Goal: Task Accomplishment & Management: Manage account settings

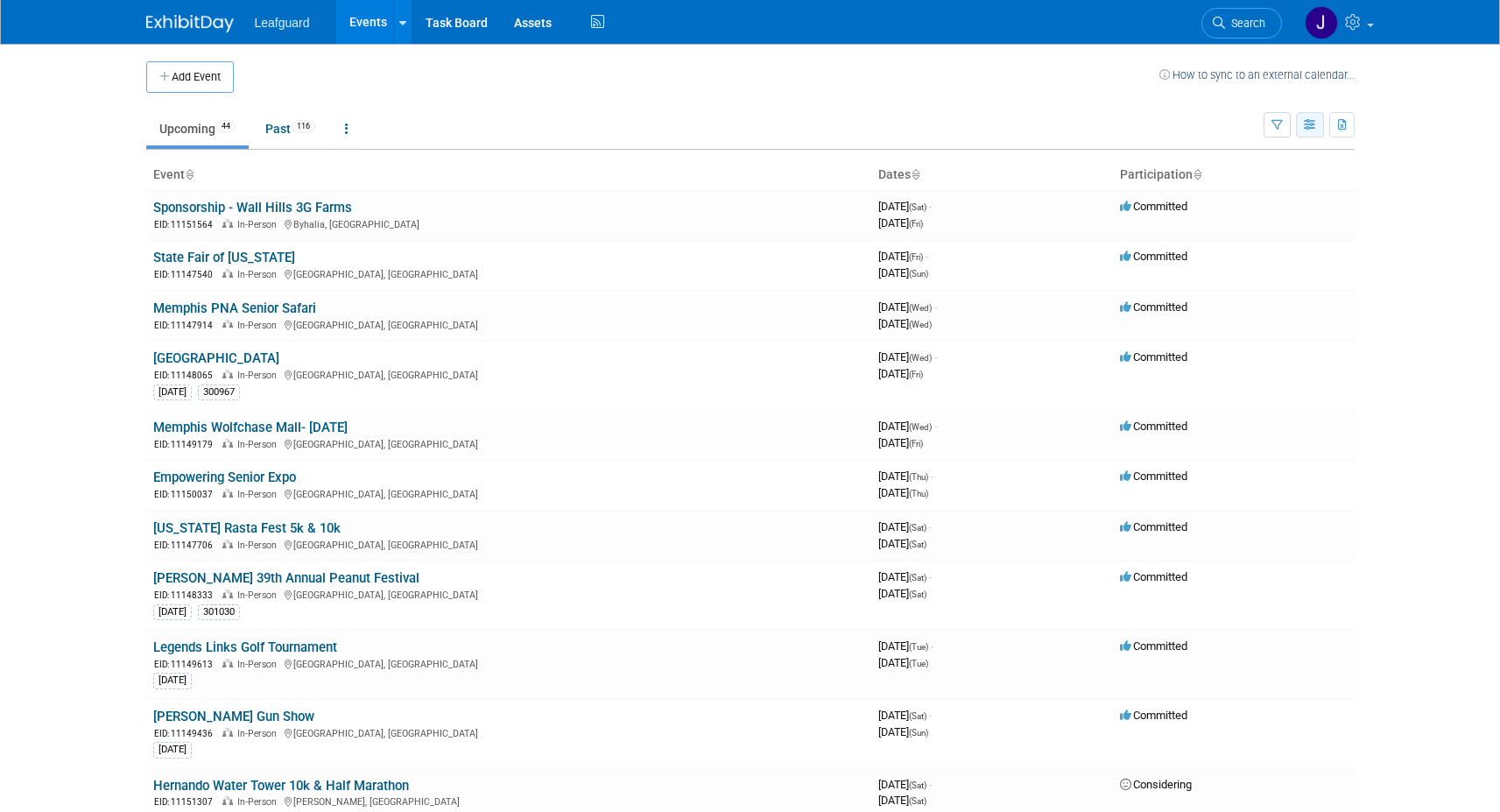
click at [1312, 124] on icon "button" at bounding box center [1310, 125] width 13 height 11
click at [1244, 235] on link "Calendar View" at bounding box center [1236, 240] width 147 height 25
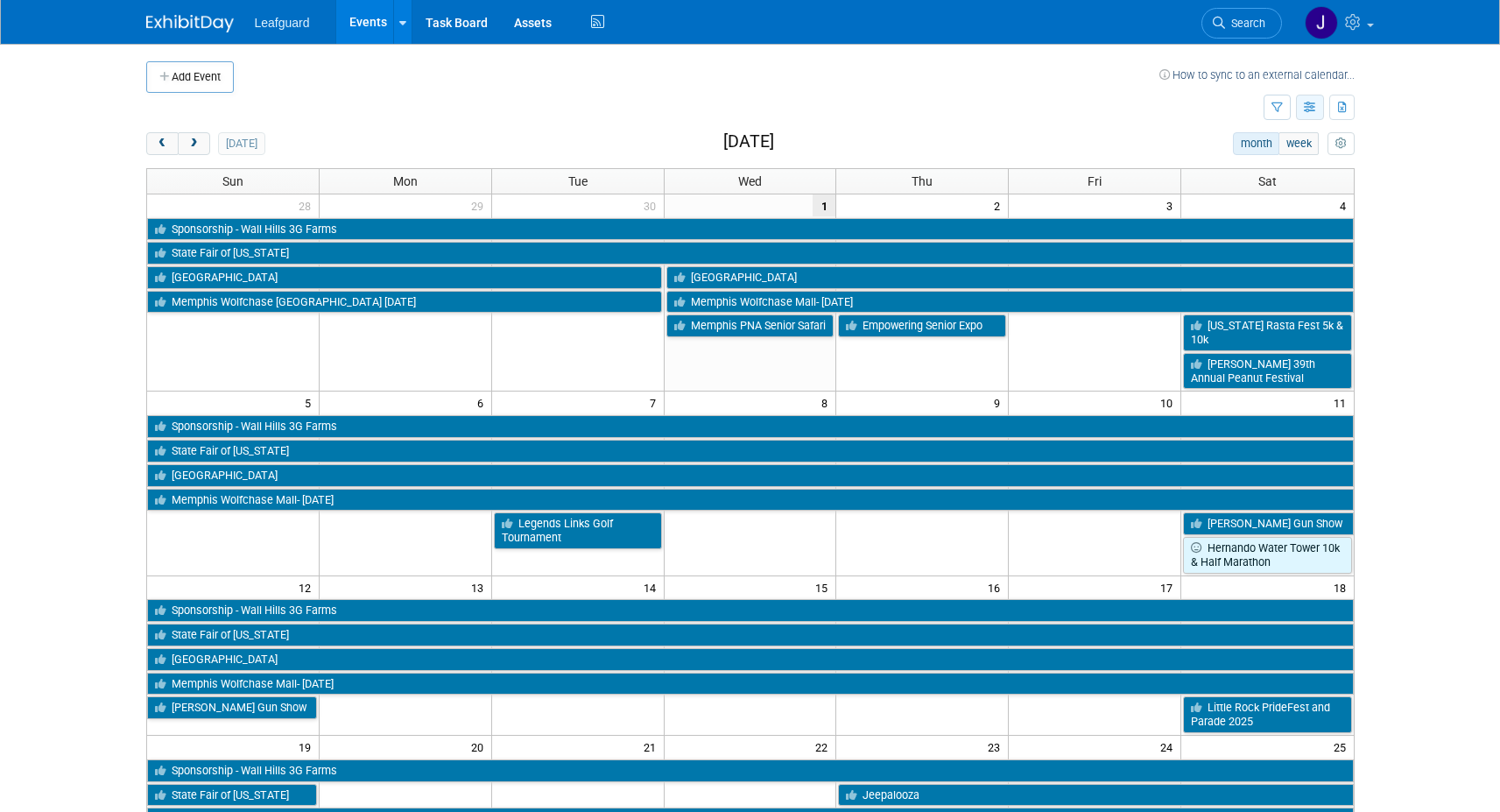
click at [1308, 106] on icon "button" at bounding box center [1310, 108] width 13 height 11
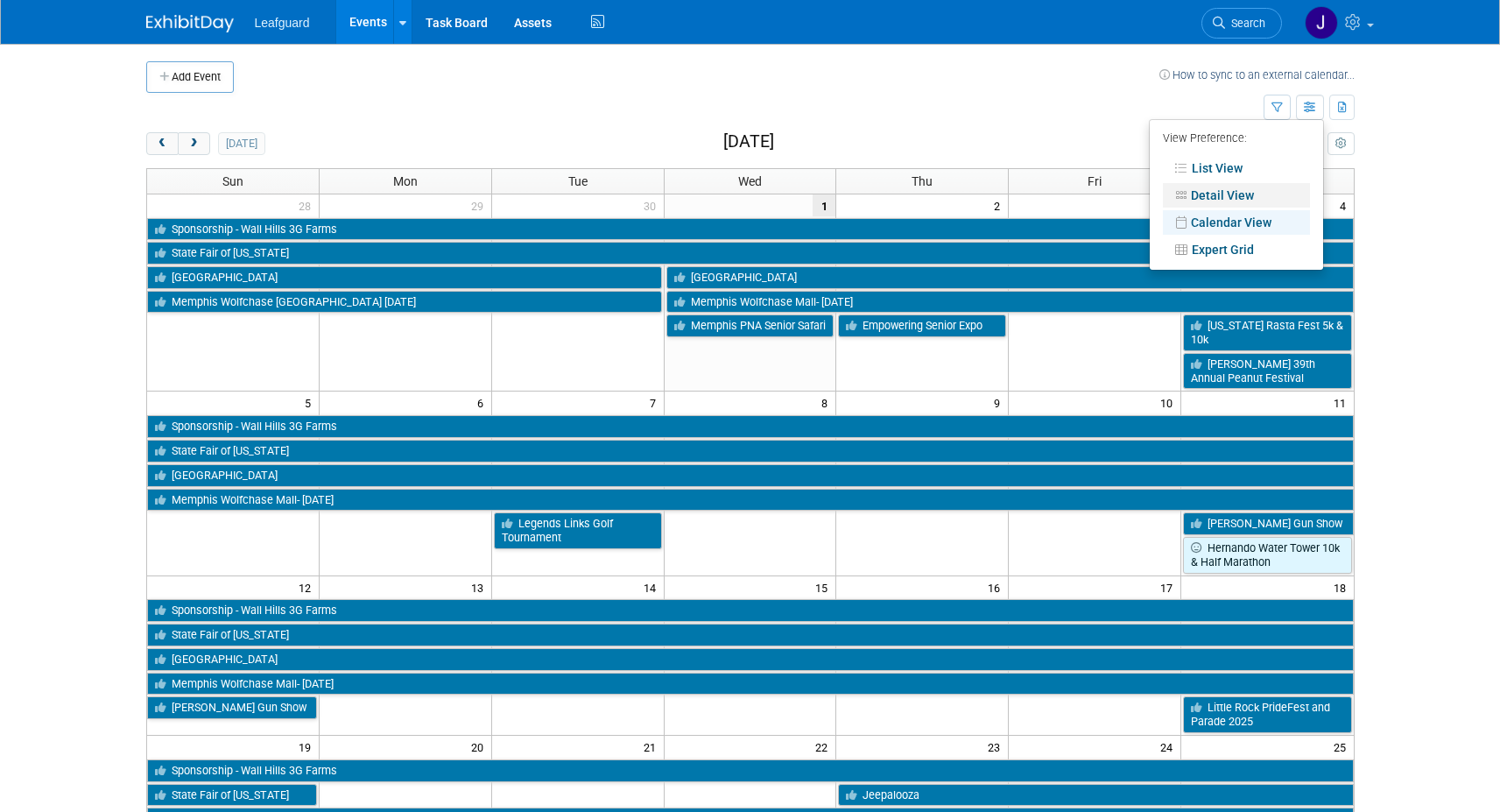
click at [1242, 193] on link "Detail View" at bounding box center [1236, 195] width 147 height 25
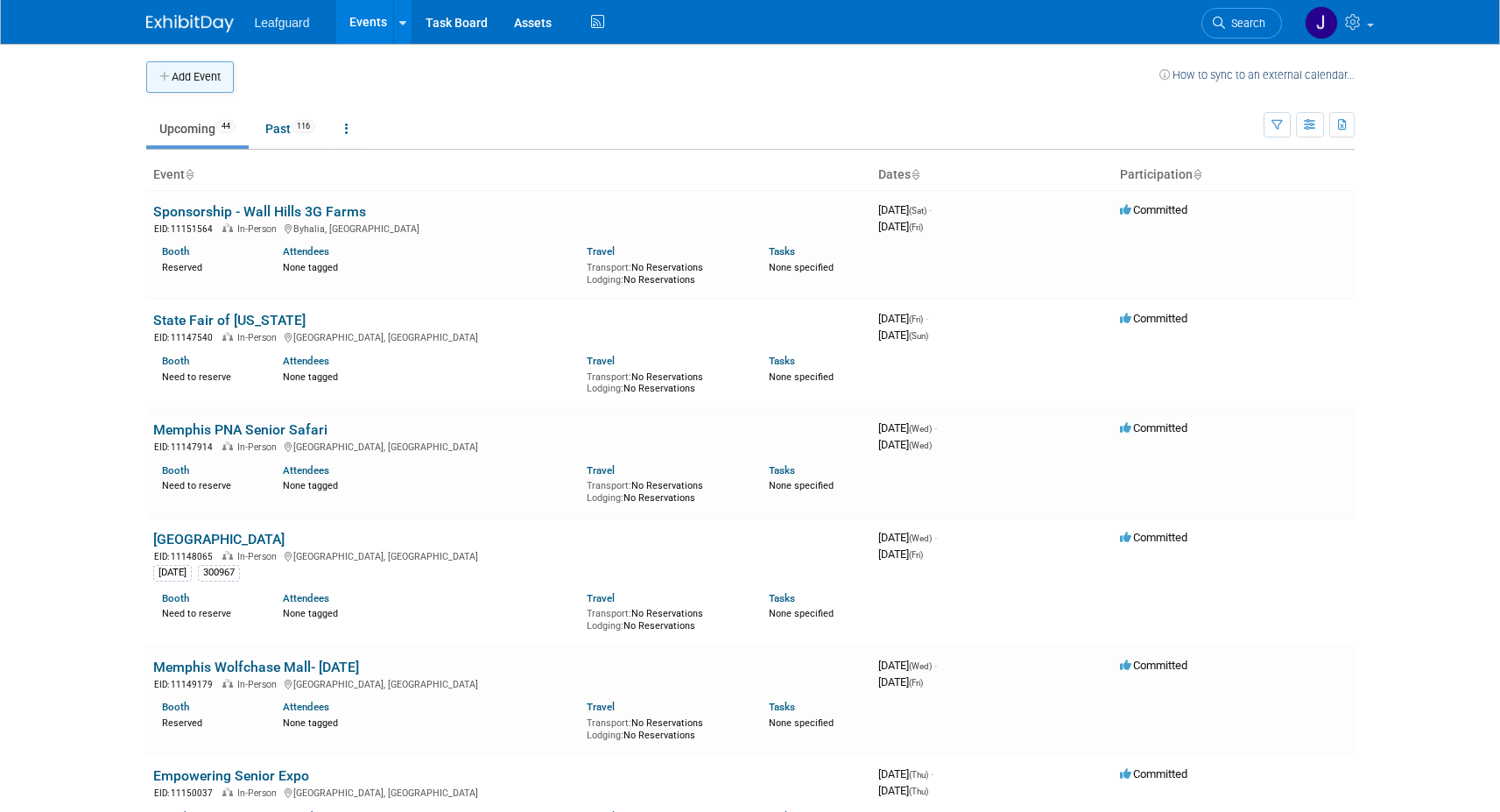
click at [224, 77] on button "Add Event" at bounding box center [190, 77] width 88 height 31
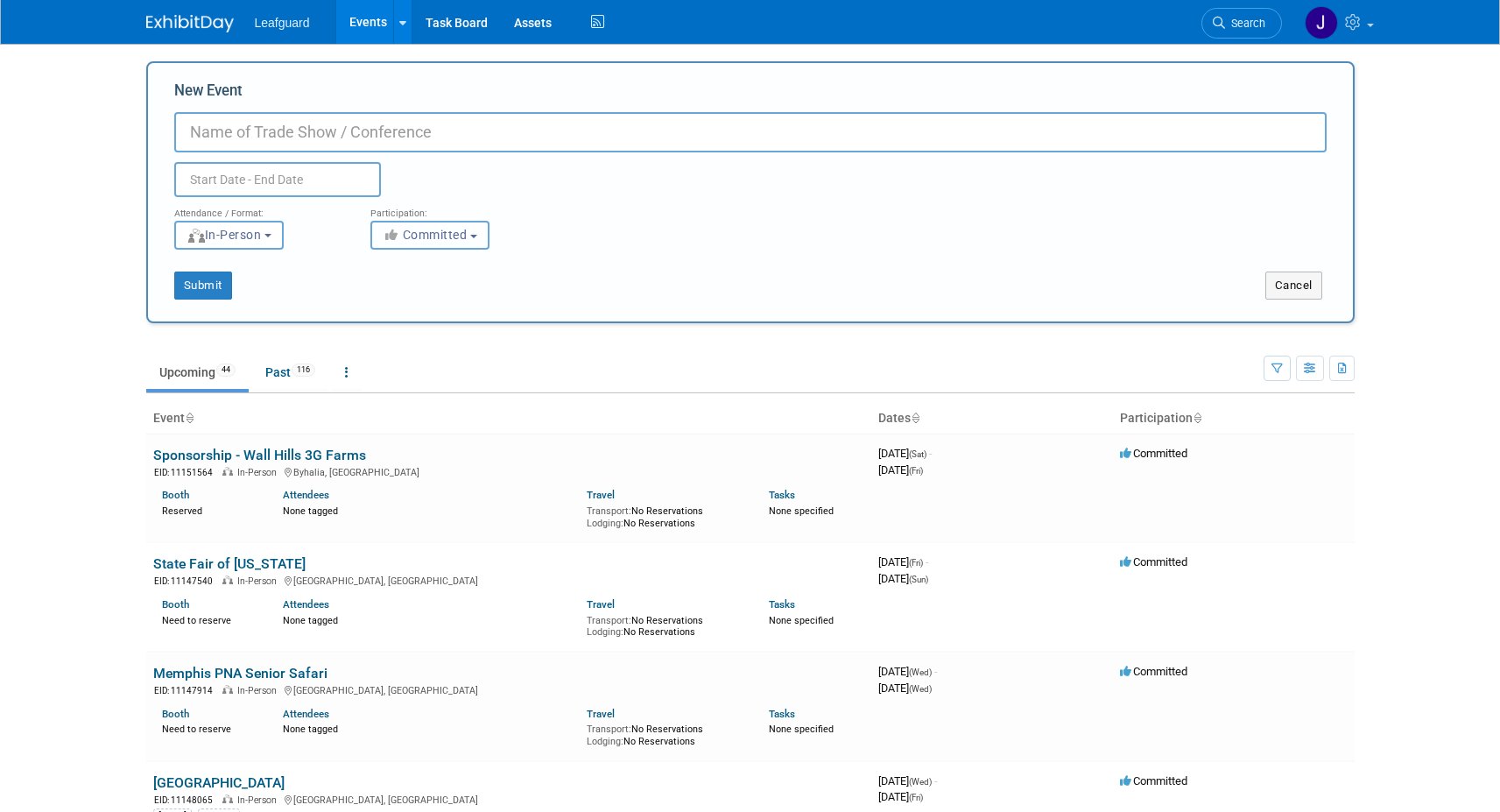
click at [468, 235] on span "Committed" at bounding box center [425, 234] width 85 height 14
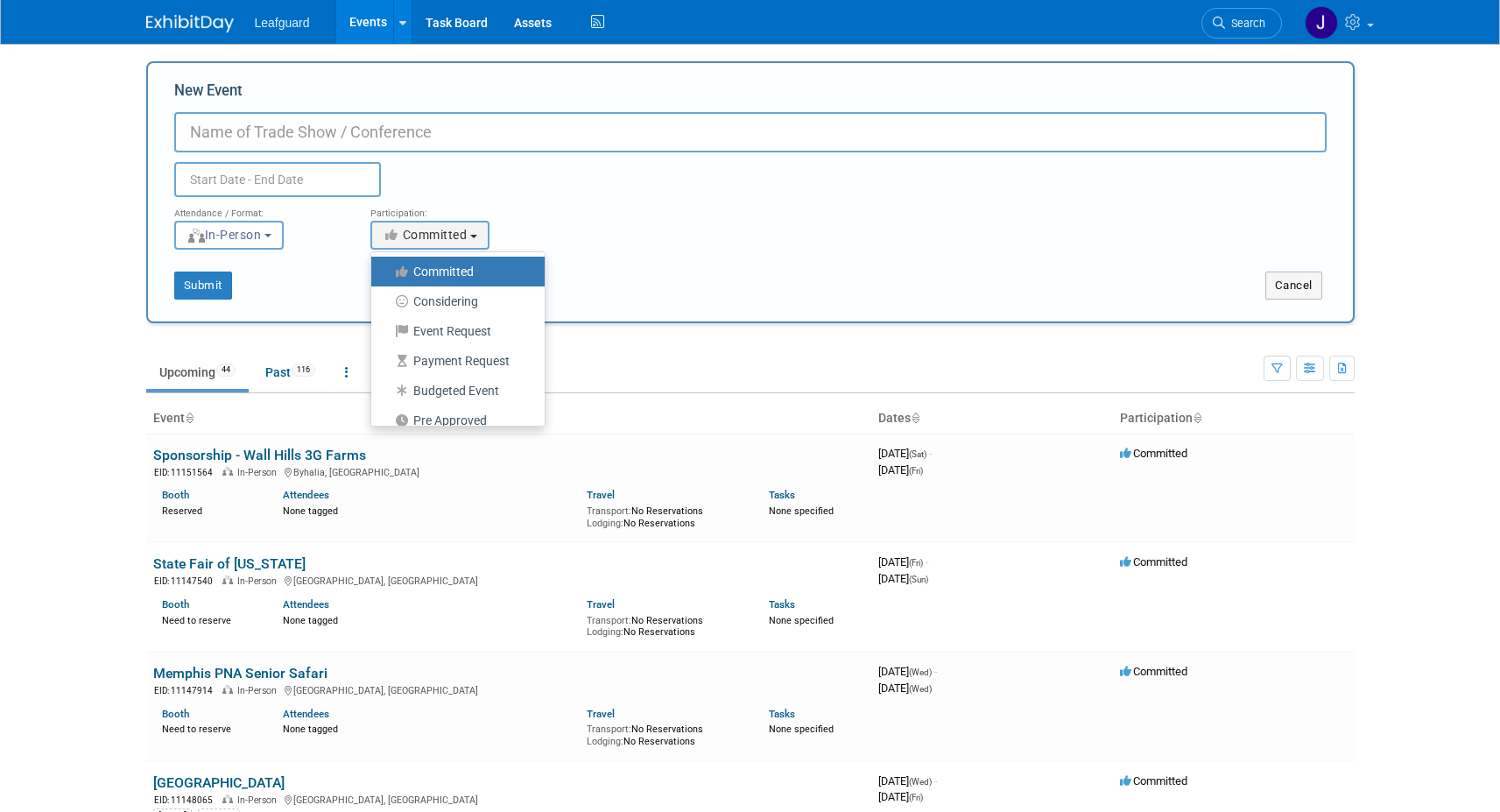
click at [356, 253] on div "Submit Cancel" at bounding box center [750, 275] width 1179 height 50
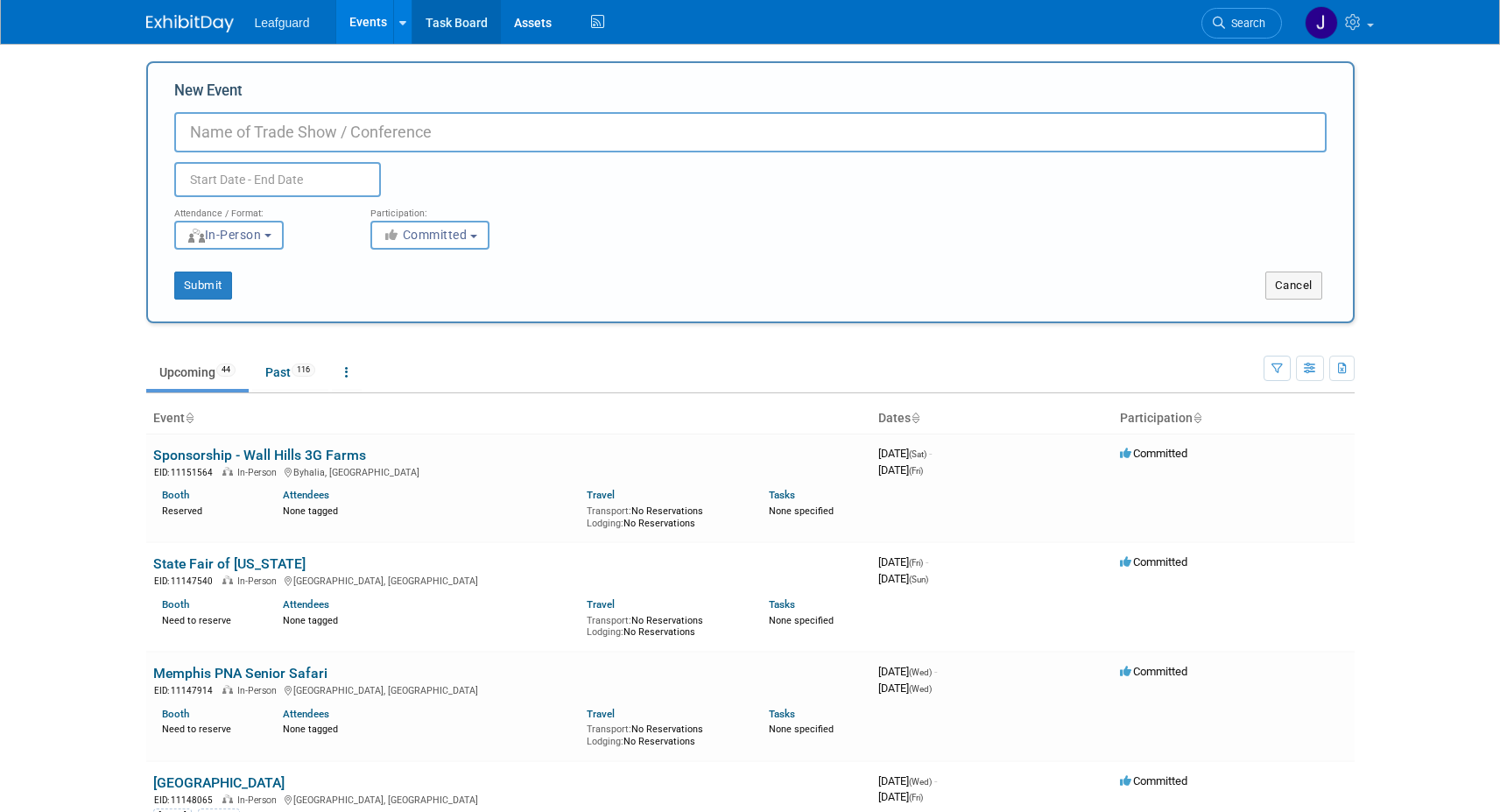
click at [452, 26] on link "Task Board" at bounding box center [456, 22] width 89 height 44
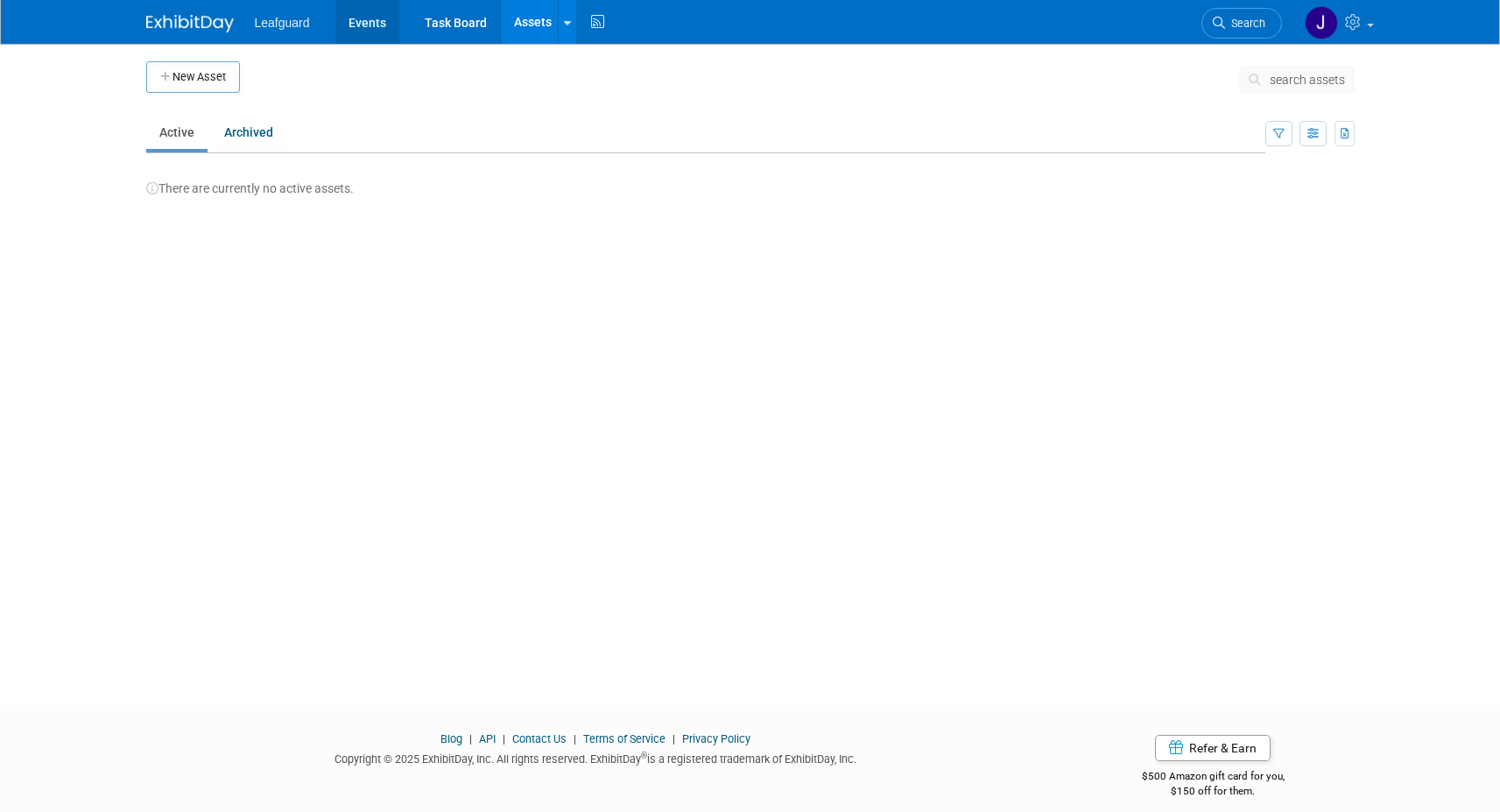
click at [379, 19] on link "Events" at bounding box center [367, 22] width 64 height 44
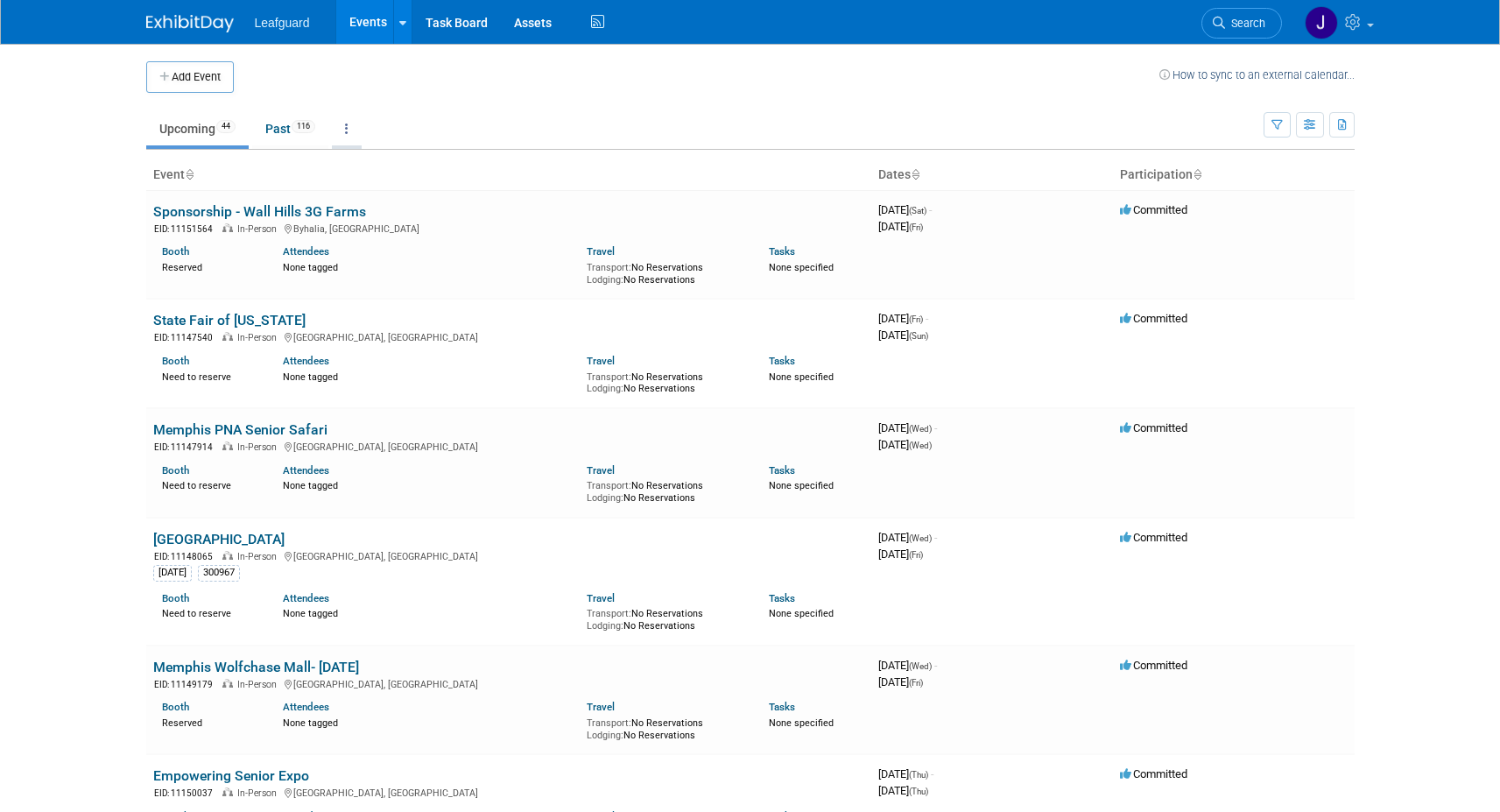
click at [357, 133] on link at bounding box center [346, 128] width 30 height 33
click at [395, 94] on td "Upcoming 44 Past 116 All Events 160 Past and Upcoming Grouped Annually Events g…" at bounding box center [705, 121] width 1117 height 57
click at [290, 22] on span "Leafguard" at bounding box center [282, 22] width 55 height 14
click at [286, 23] on span "Leafguard" at bounding box center [282, 22] width 55 height 14
click at [304, 24] on span "Leafguard" at bounding box center [282, 22] width 55 height 14
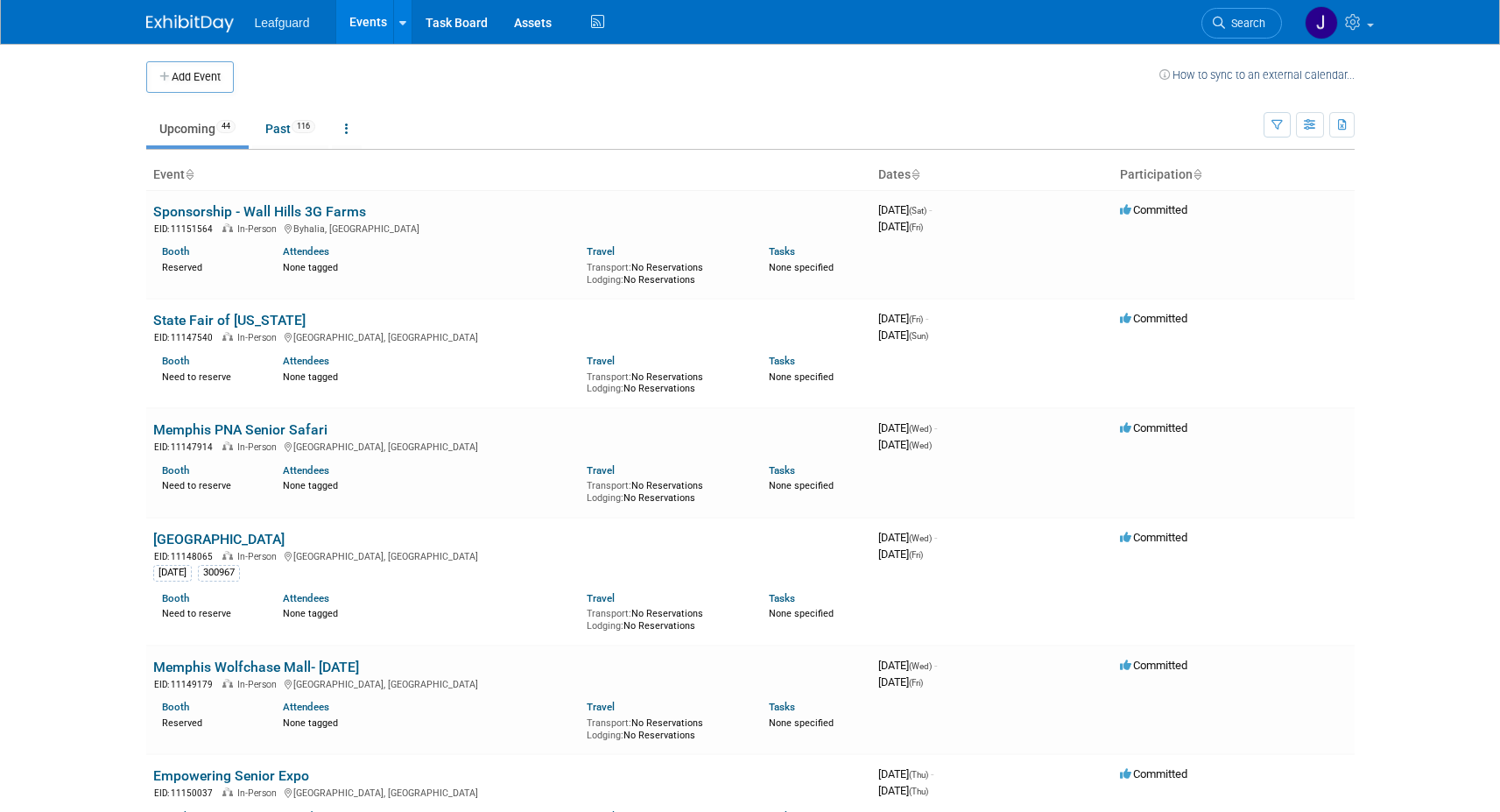
click at [287, 25] on span "Leafguard" at bounding box center [282, 22] width 55 height 14
click at [281, 24] on span "Leafguard" at bounding box center [282, 22] width 55 height 14
click at [295, 26] on span "Leafguard" at bounding box center [282, 22] width 55 height 14
click at [305, 44] on div "Leafguard Events Add Event Bulk Upload Events Shareable Event Boards Task Board…" at bounding box center [750, 22] width 1500 height 45
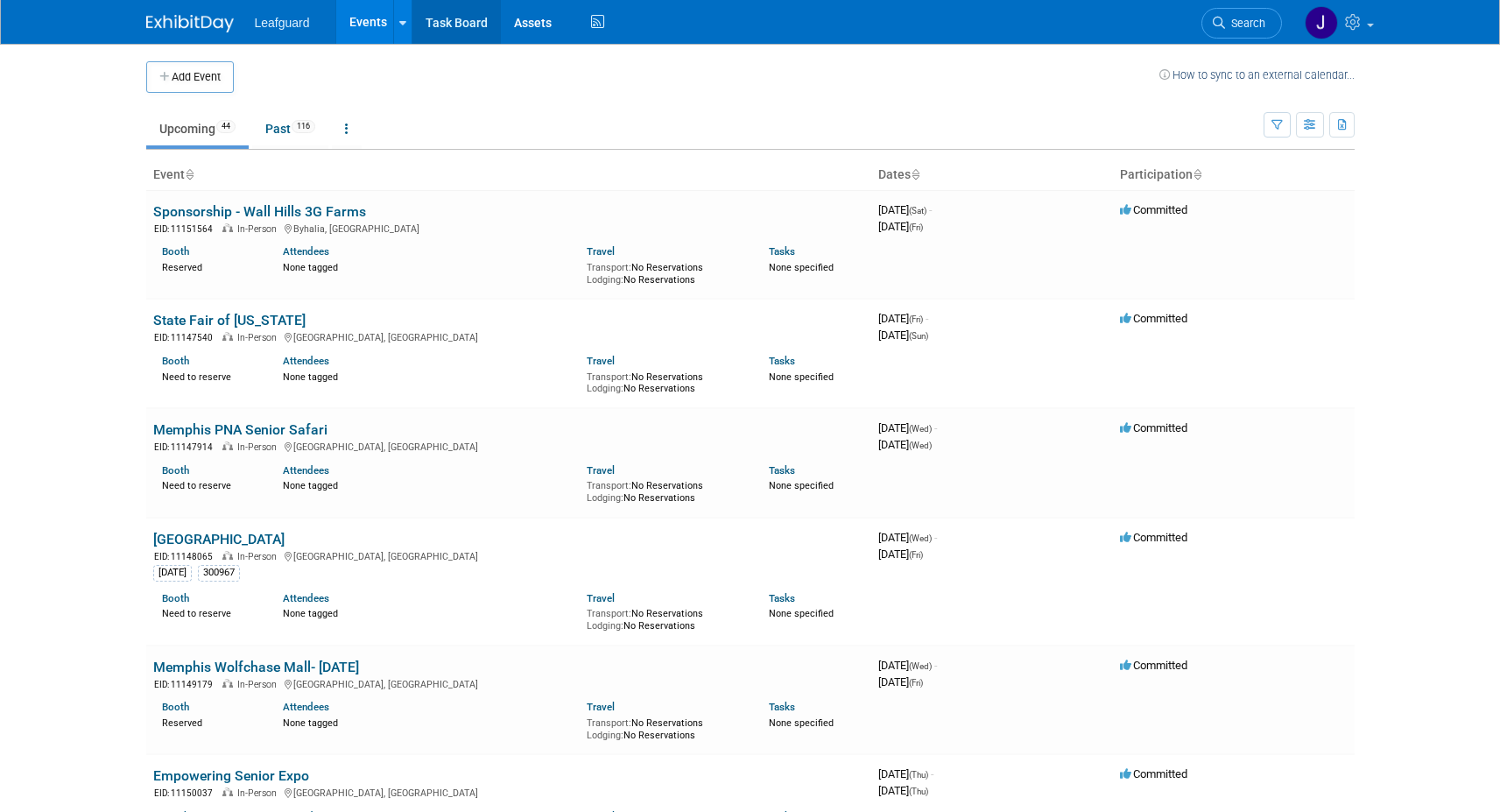
click at [447, 21] on link "Task Board" at bounding box center [456, 22] width 89 height 44
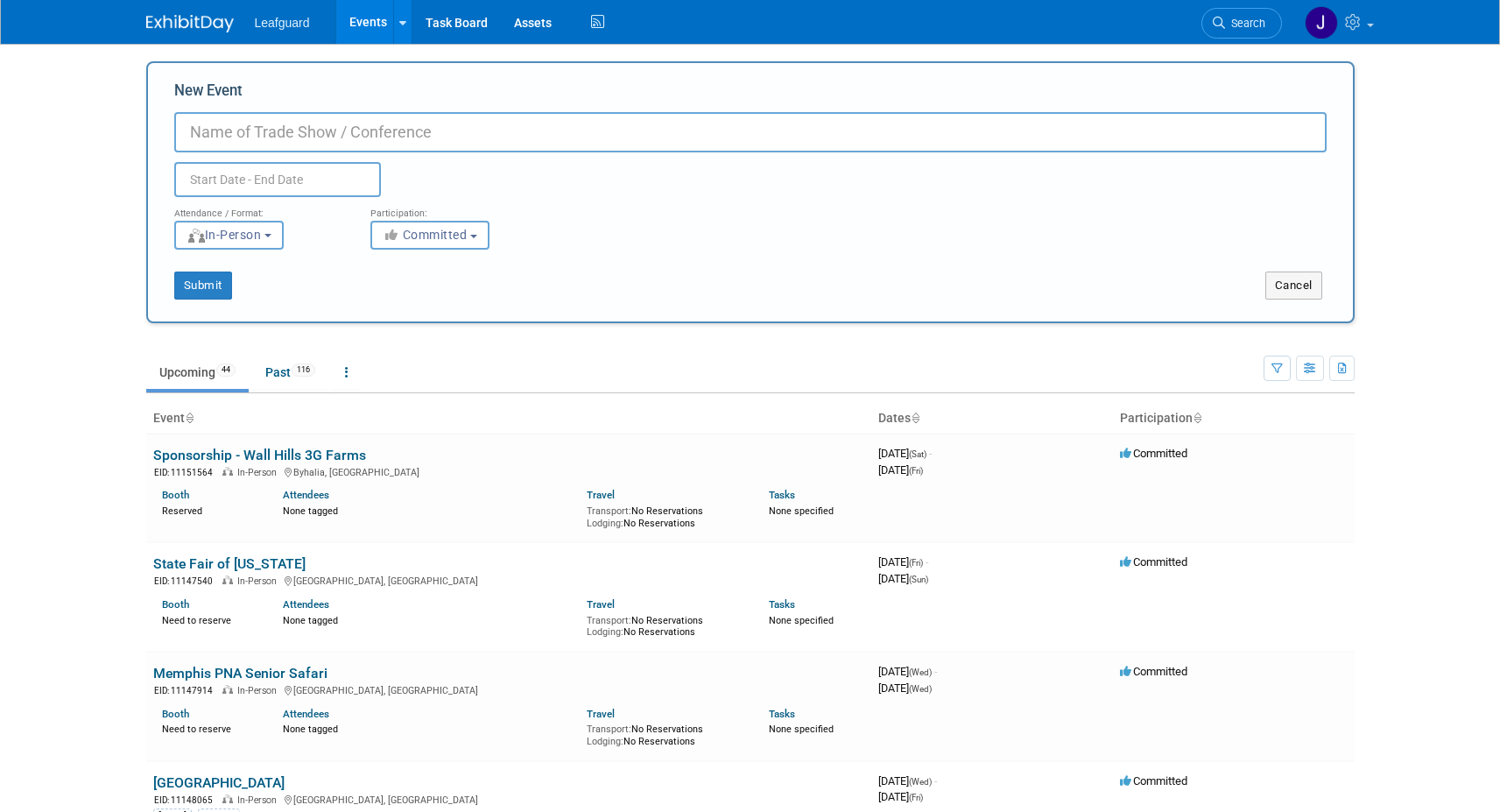
click at [360, 125] on input "New Event" at bounding box center [750, 132] width 1153 height 40
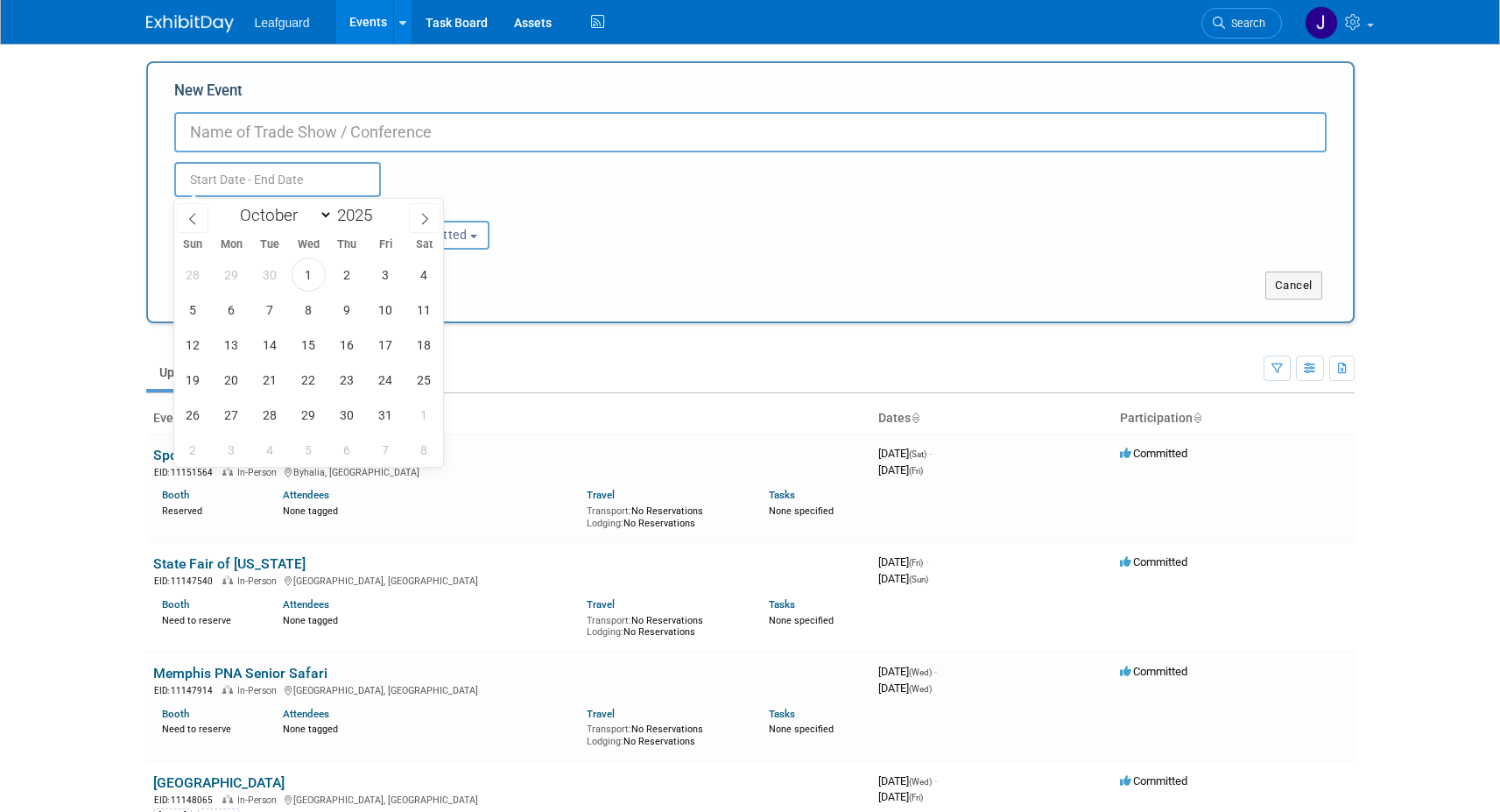
click at [330, 176] on input "text" at bounding box center [277, 179] width 207 height 35
click at [513, 174] on div "Duplicate Event Warning" at bounding box center [750, 174] width 1179 height 45
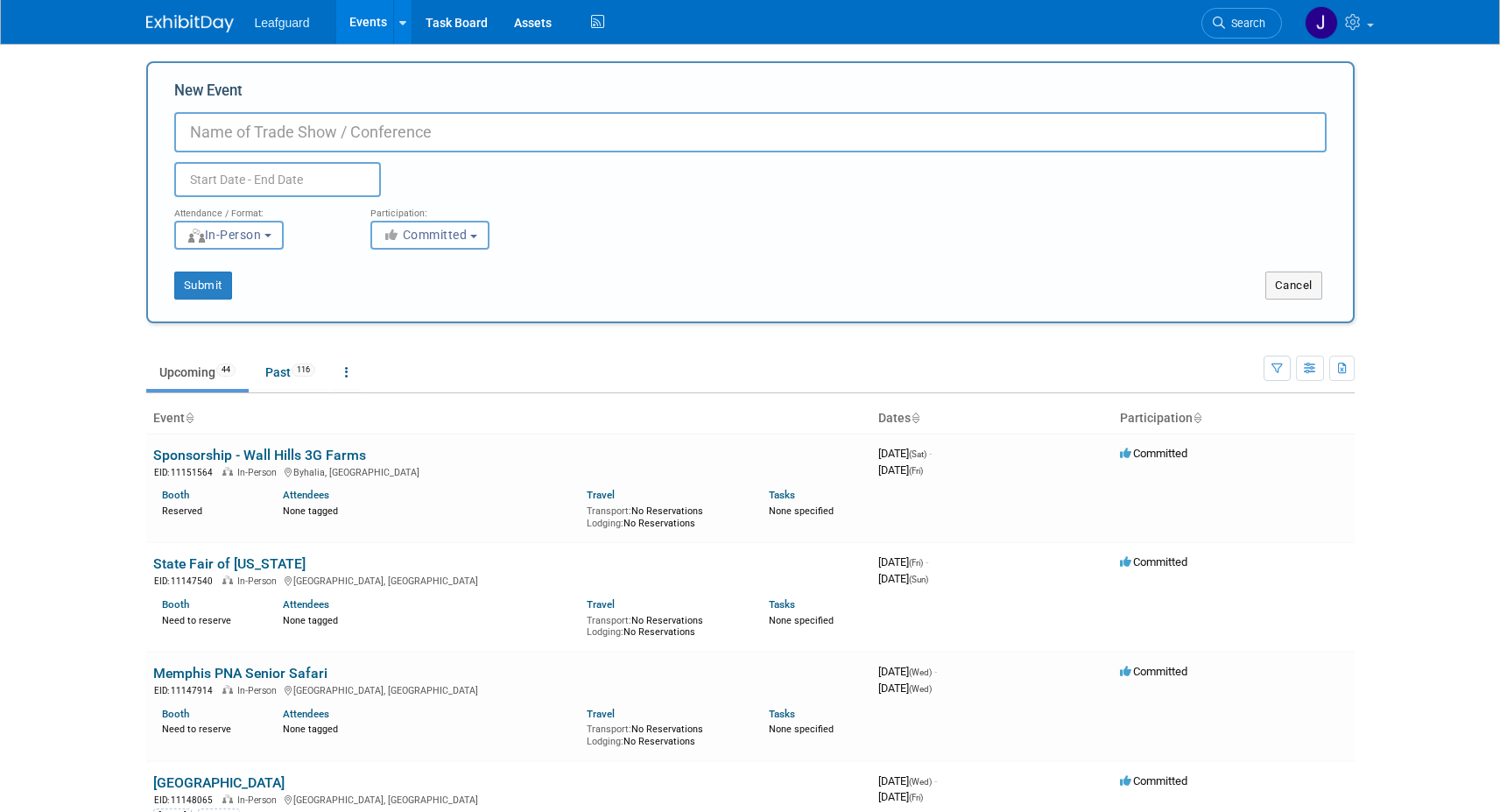
click at [483, 234] on button "Committed" at bounding box center [430, 235] width 119 height 29
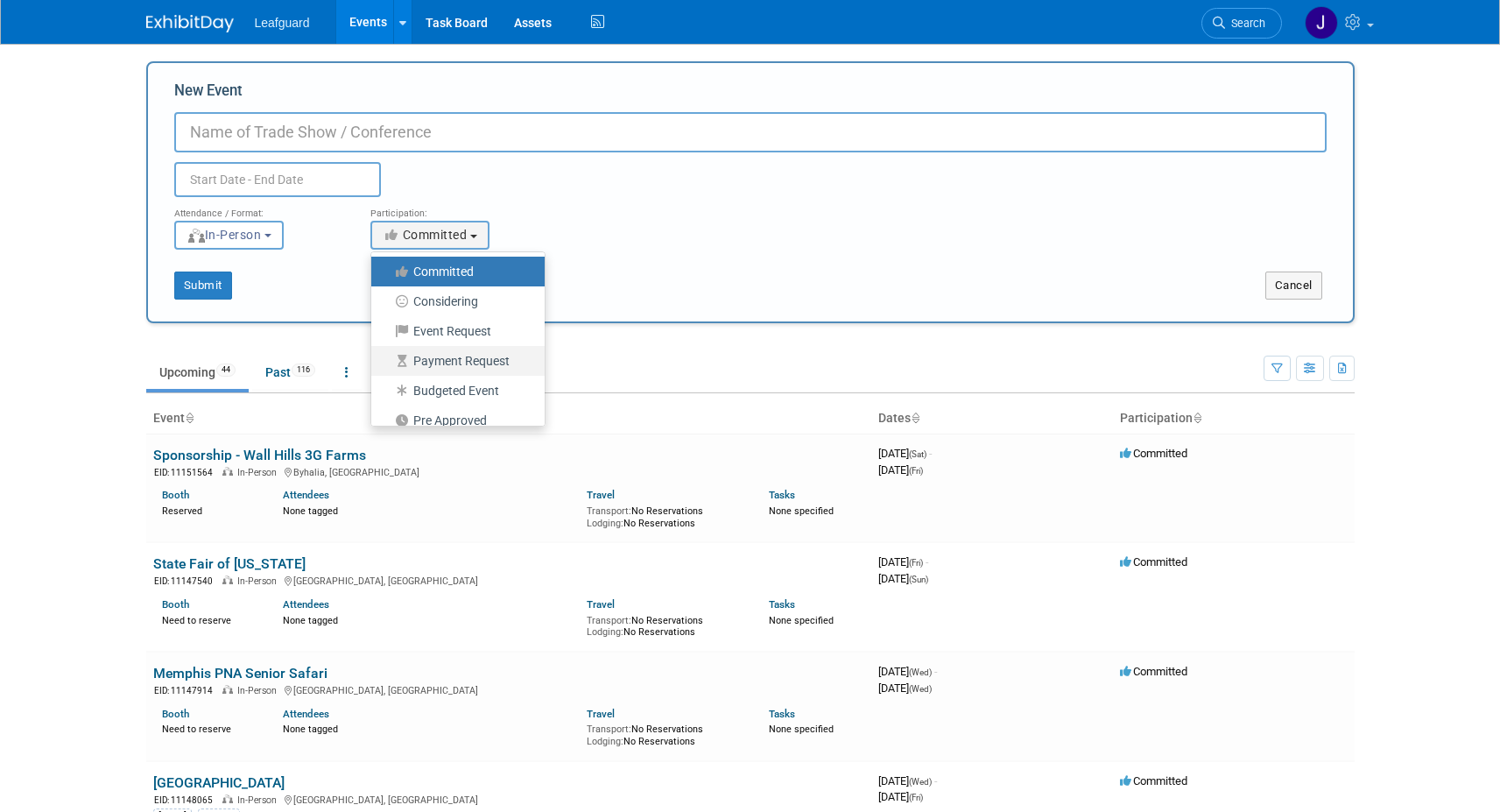
click at [472, 365] on label "Payment Request" at bounding box center [453, 361] width 147 height 23
click at [387, 365] on input "Payment Request" at bounding box center [381, 361] width 11 height 11
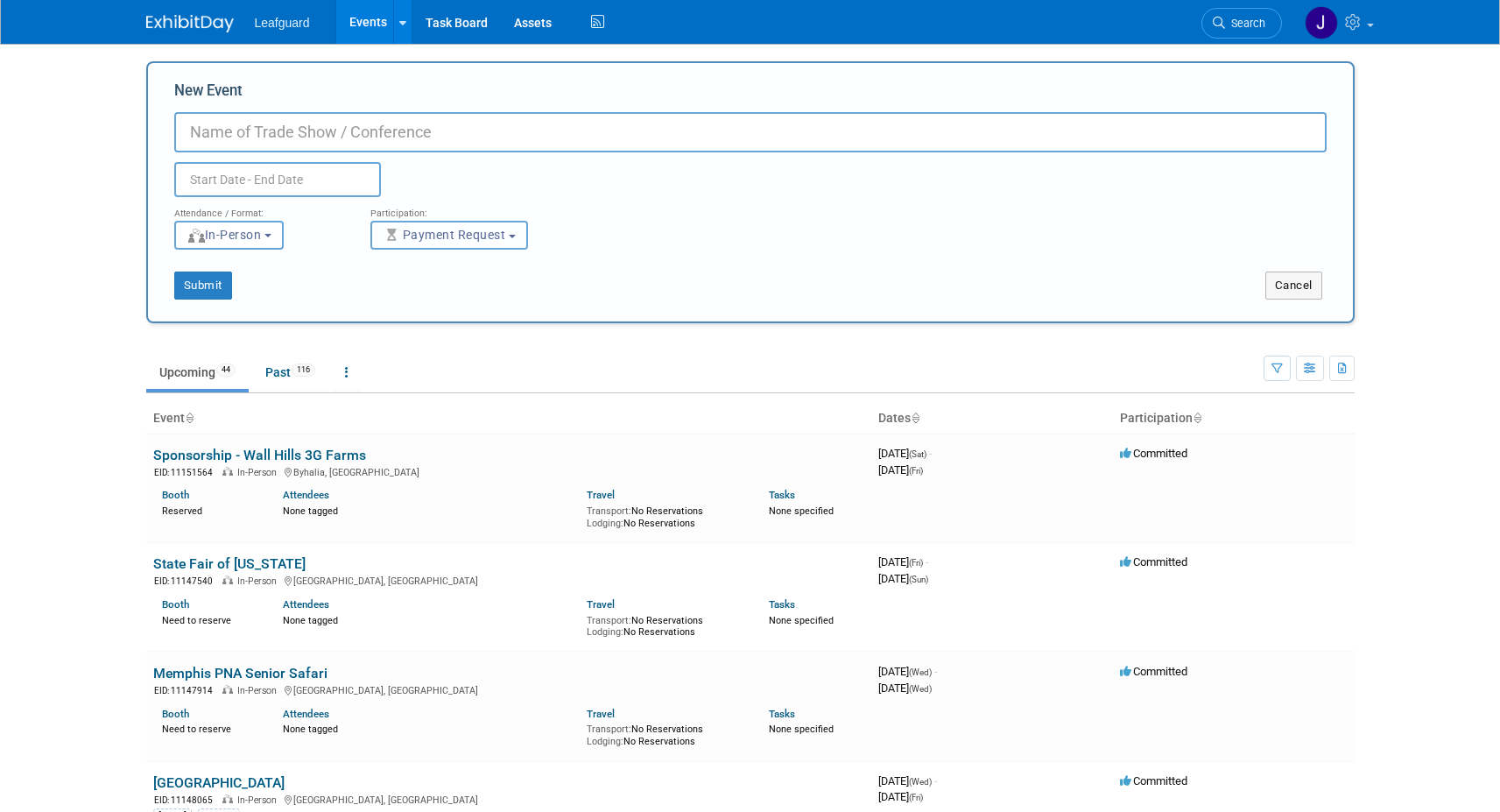
click at [505, 232] on span "Payment Request" at bounding box center [444, 234] width 124 height 14
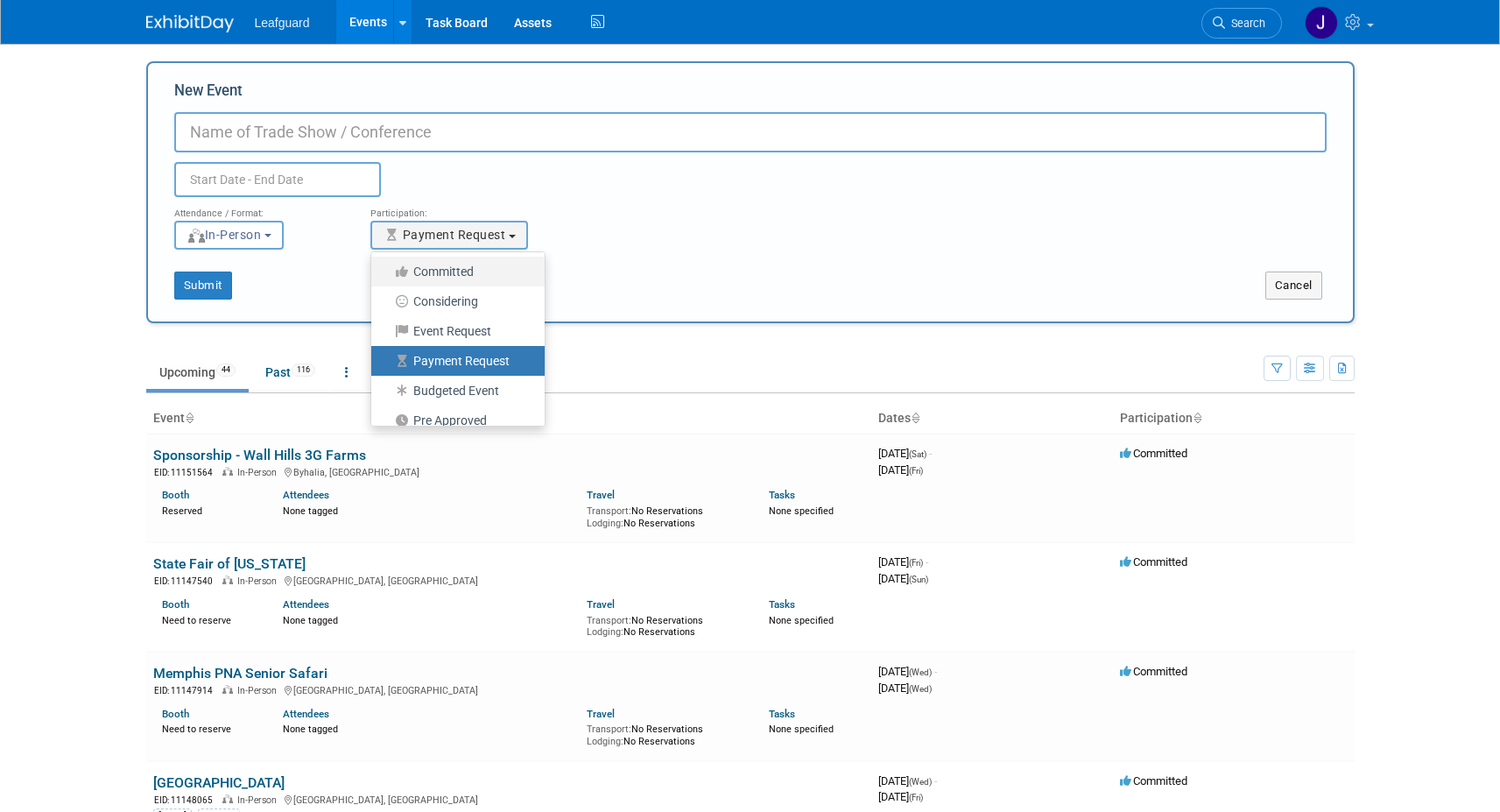
click at [482, 270] on label "Committed" at bounding box center [453, 271] width 147 height 23
click at [387, 270] on input "Committed" at bounding box center [381, 272] width 11 height 11
select select "1"
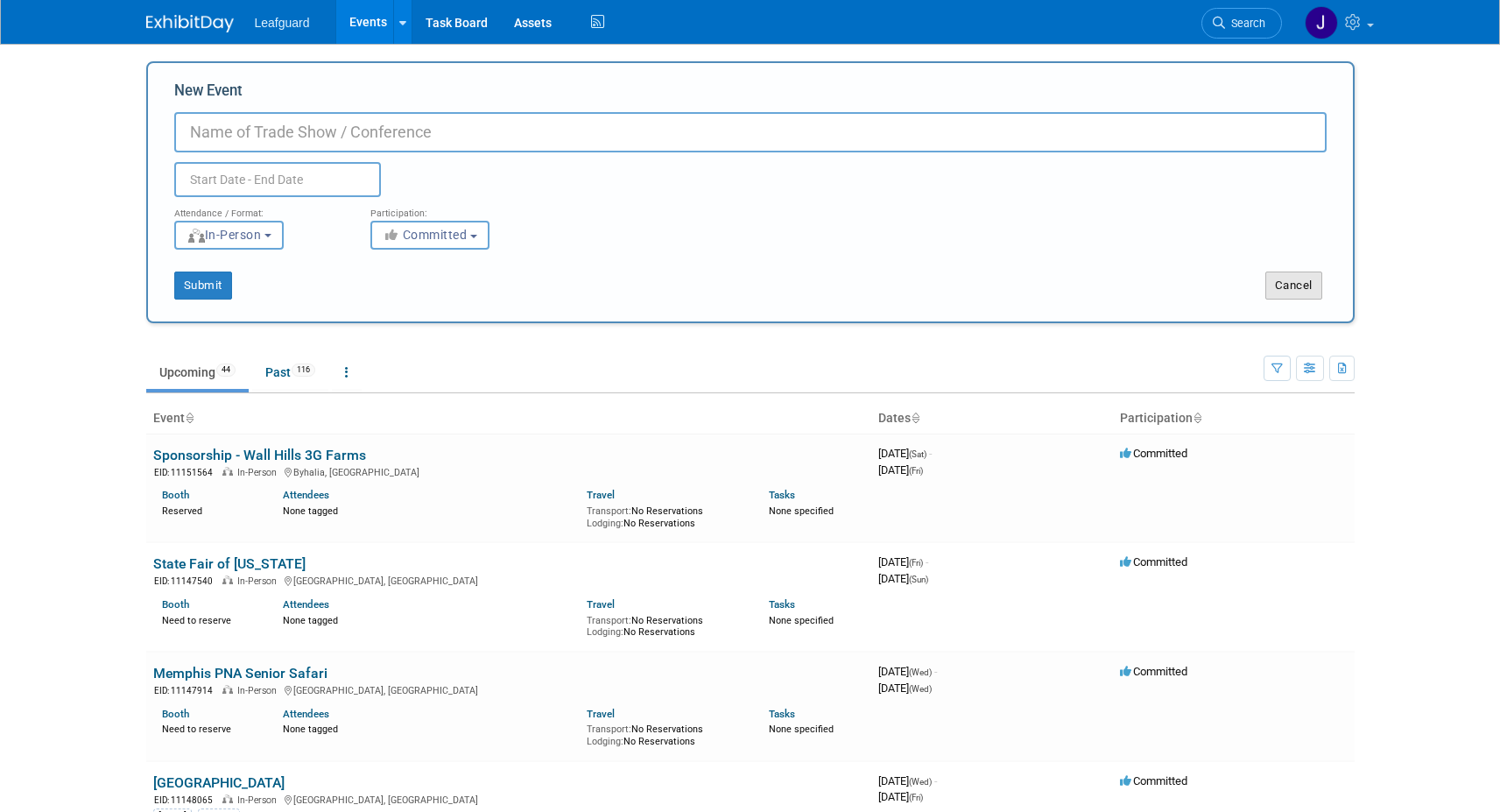
click at [1288, 281] on button "Cancel" at bounding box center [1294, 285] width 57 height 28
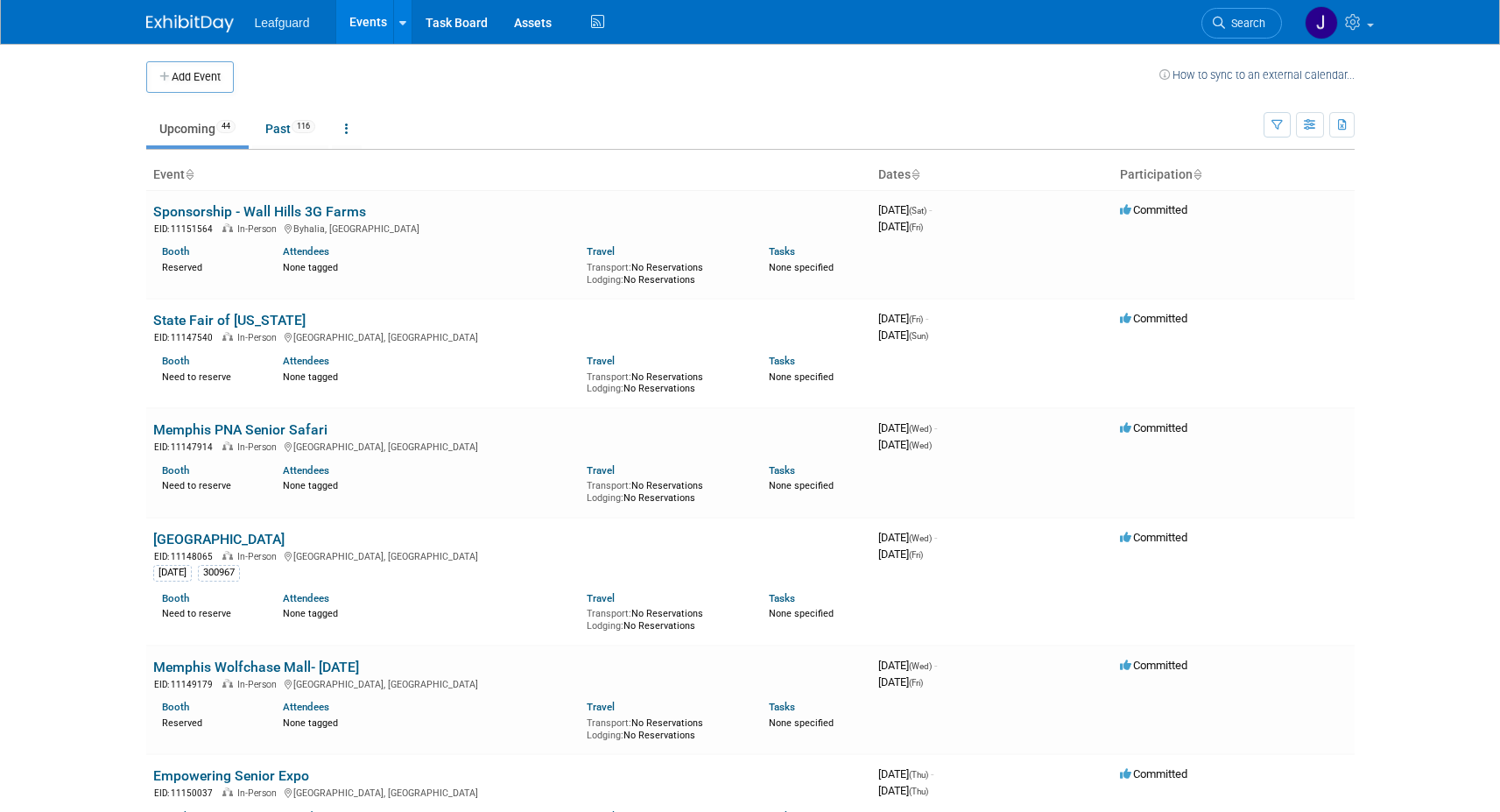
click at [478, 104] on td "Upcoming 44 Past 116 All Events 160 Past and Upcoming Grouped Annually Events g…" at bounding box center [705, 121] width 1117 height 57
click at [214, 70] on button "Add Event" at bounding box center [190, 77] width 88 height 31
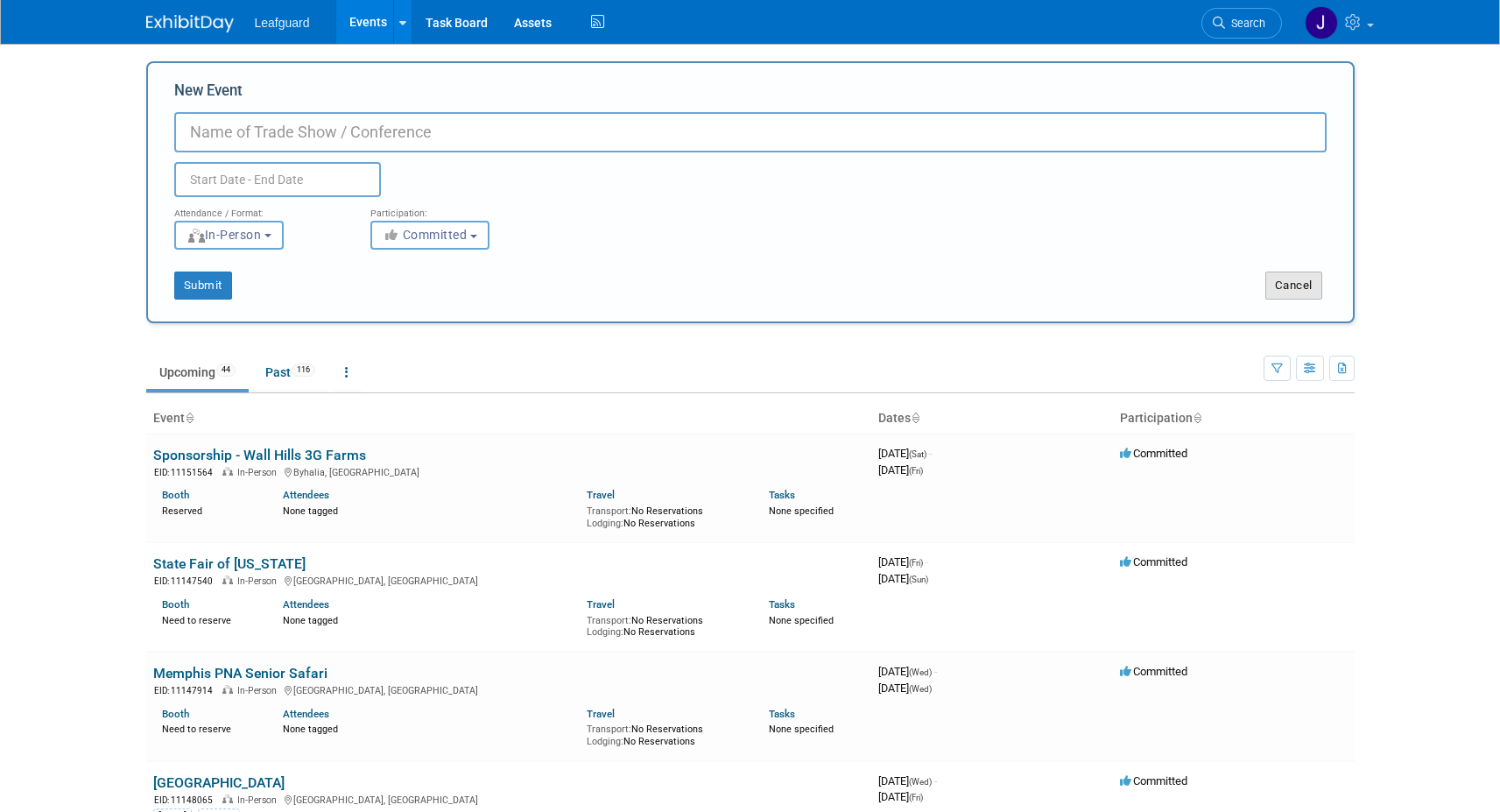
click at [1293, 283] on button "Cancel" at bounding box center [1294, 285] width 57 height 28
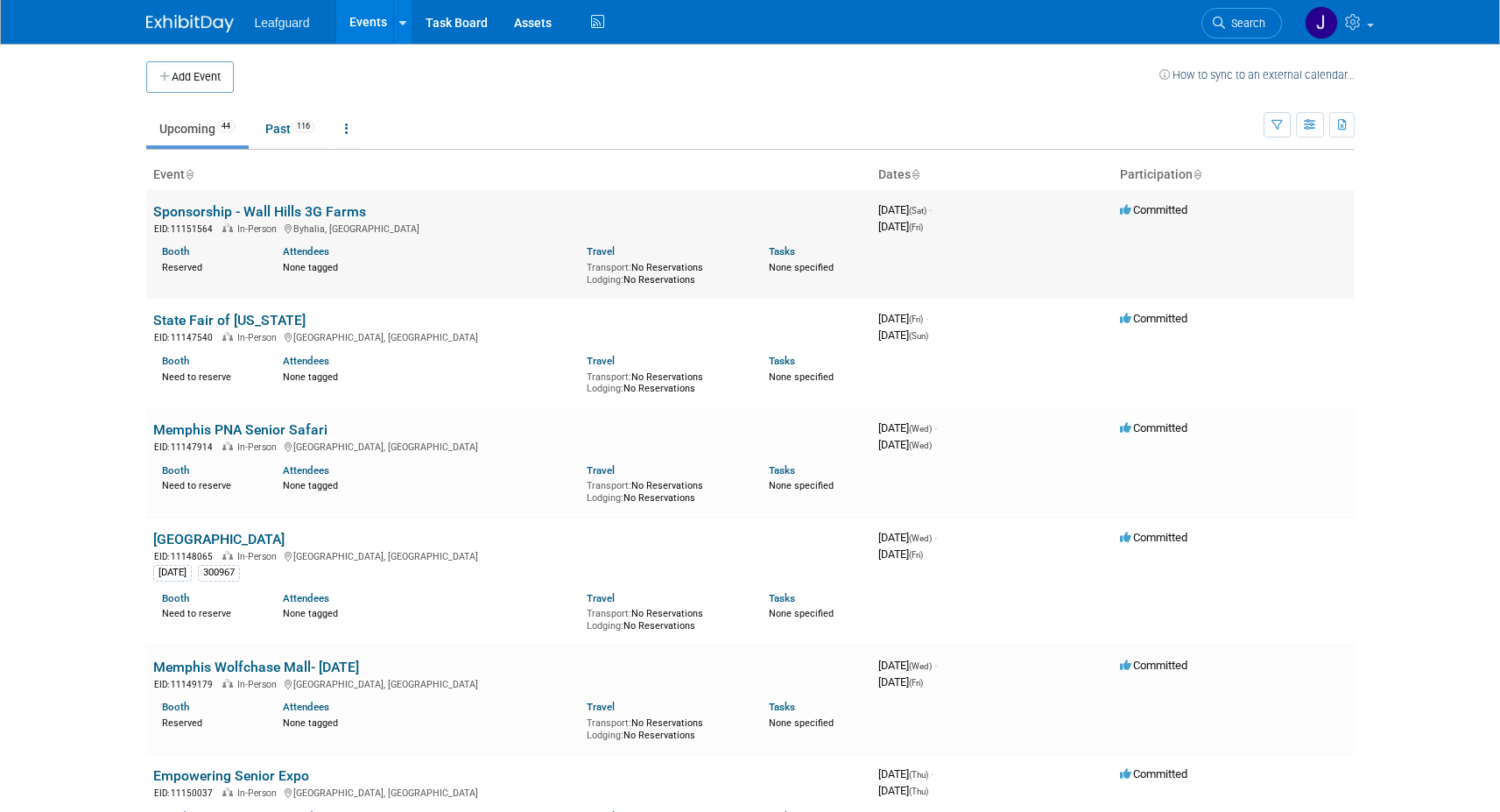
click at [226, 212] on link "Sponsorship - Wall Hills 3G Farms" at bounding box center [259, 211] width 212 height 16
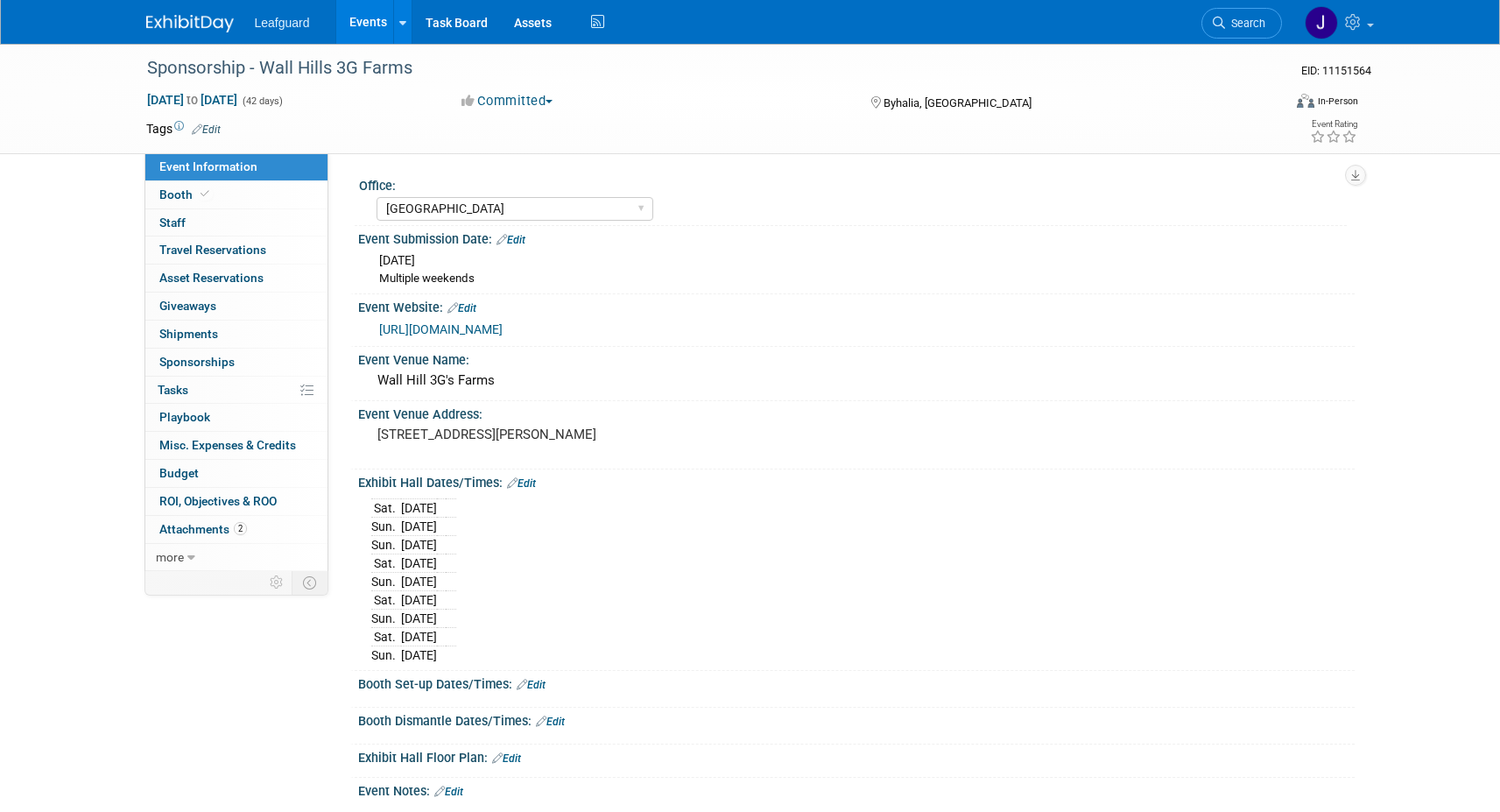
select select "[GEOGRAPHIC_DATA]"
select select "No"
select select "Check"
click at [208, 527] on span "Attachments 2" at bounding box center [203, 528] width 88 height 14
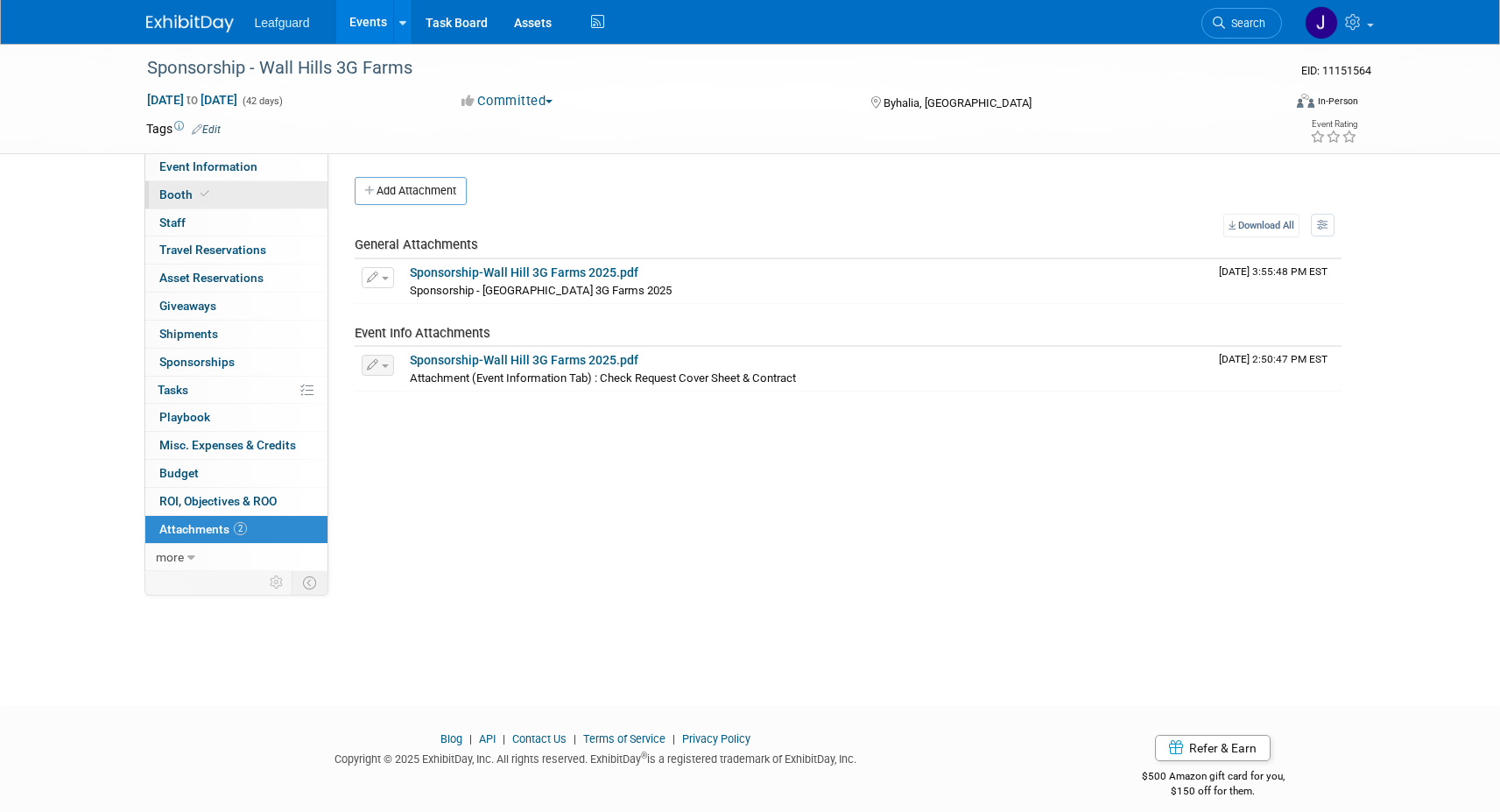
click at [179, 193] on span "Booth" at bounding box center [186, 194] width 53 height 14
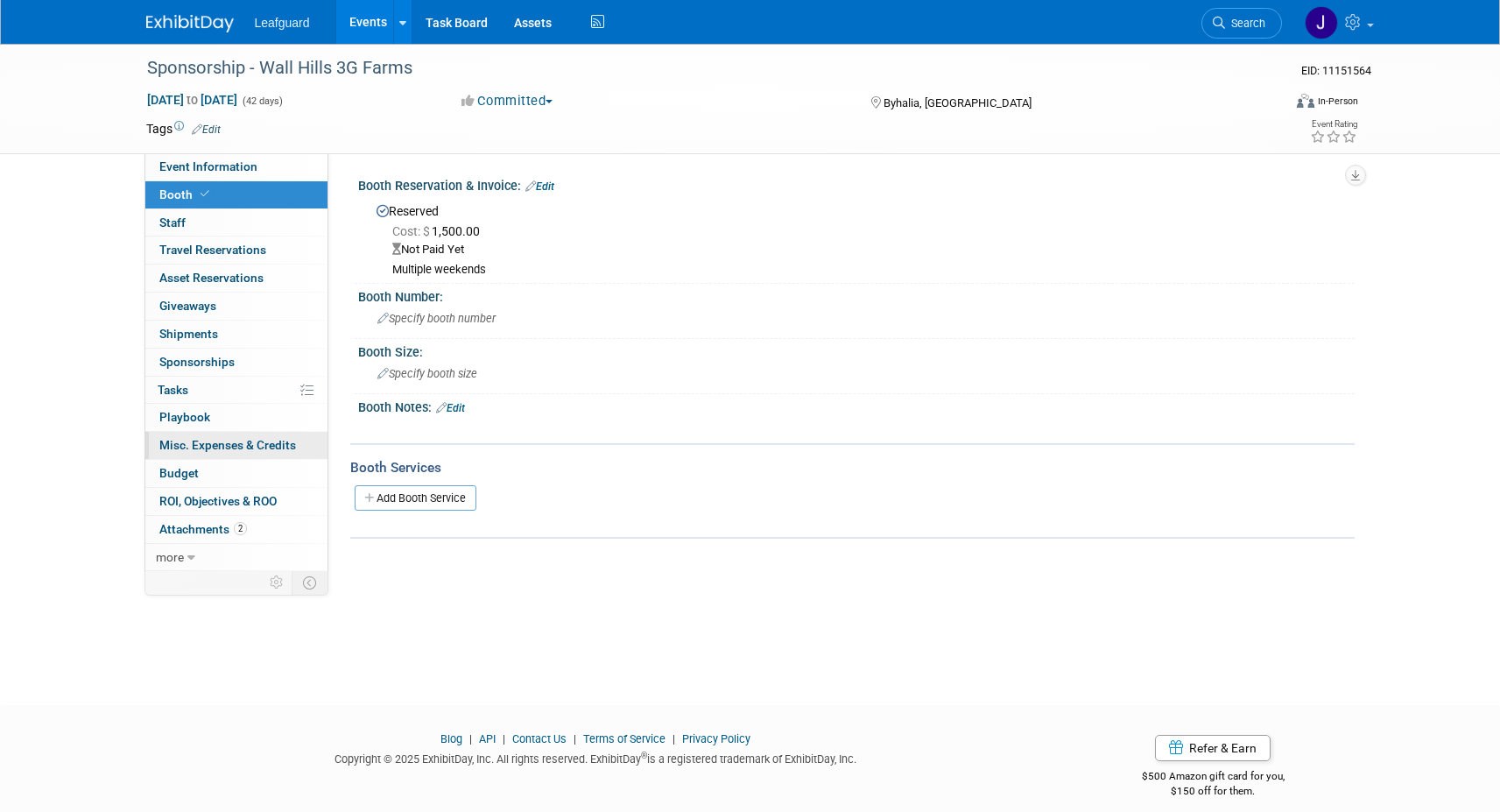
click at [226, 440] on span "Misc. Expenses & Credits 0" at bounding box center [227, 444] width 136 height 14
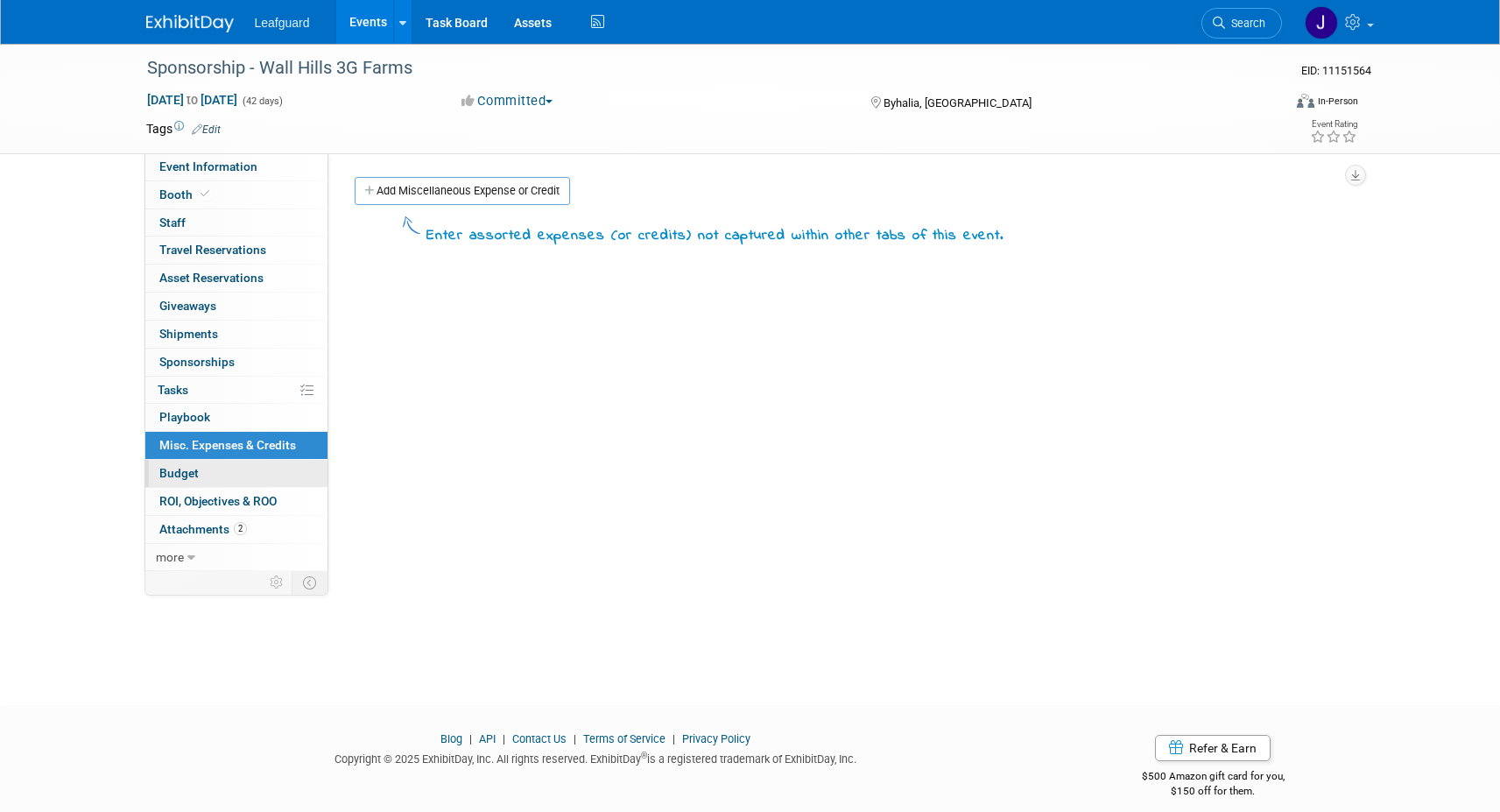
click at [194, 473] on span "Budget" at bounding box center [179, 472] width 39 height 14
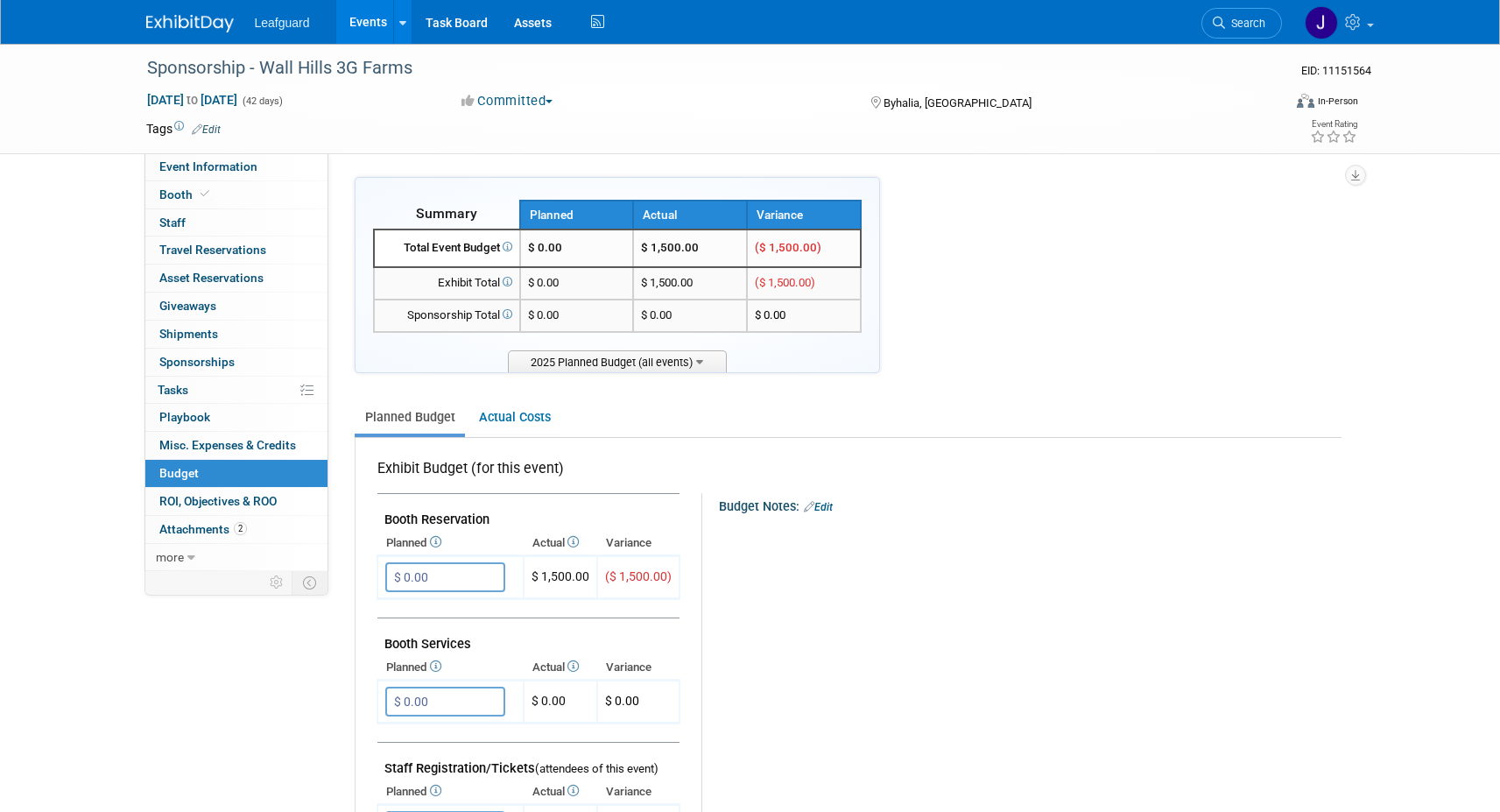
click at [282, 21] on span "Leafguard" at bounding box center [282, 22] width 55 height 14
